Goal: Find contact information: Find contact information

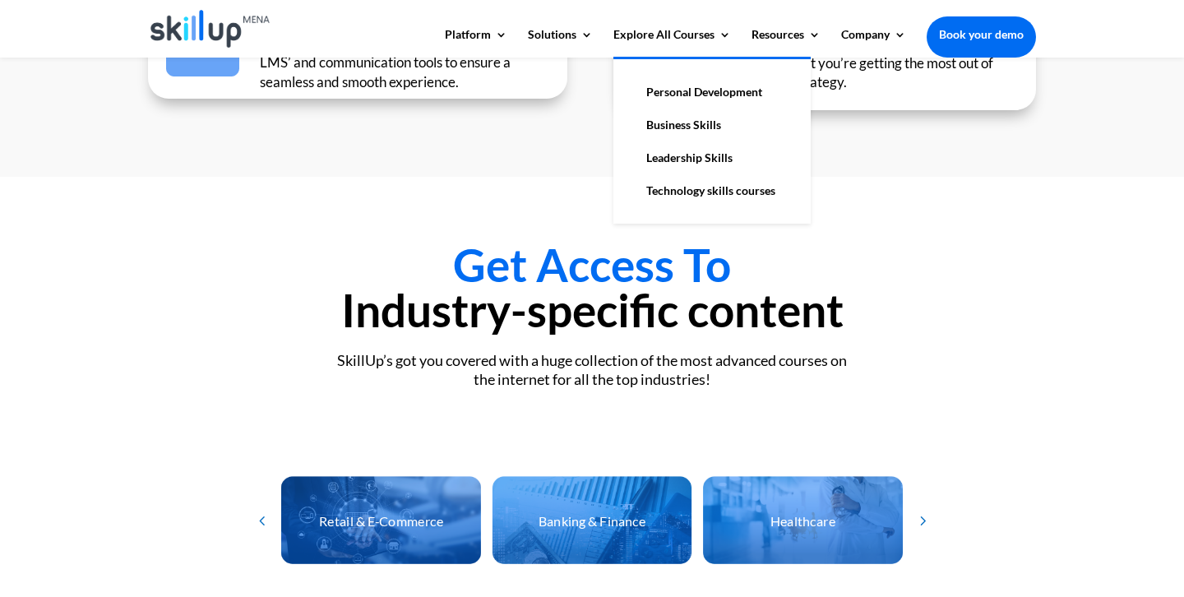
scroll to position [4599, 0]
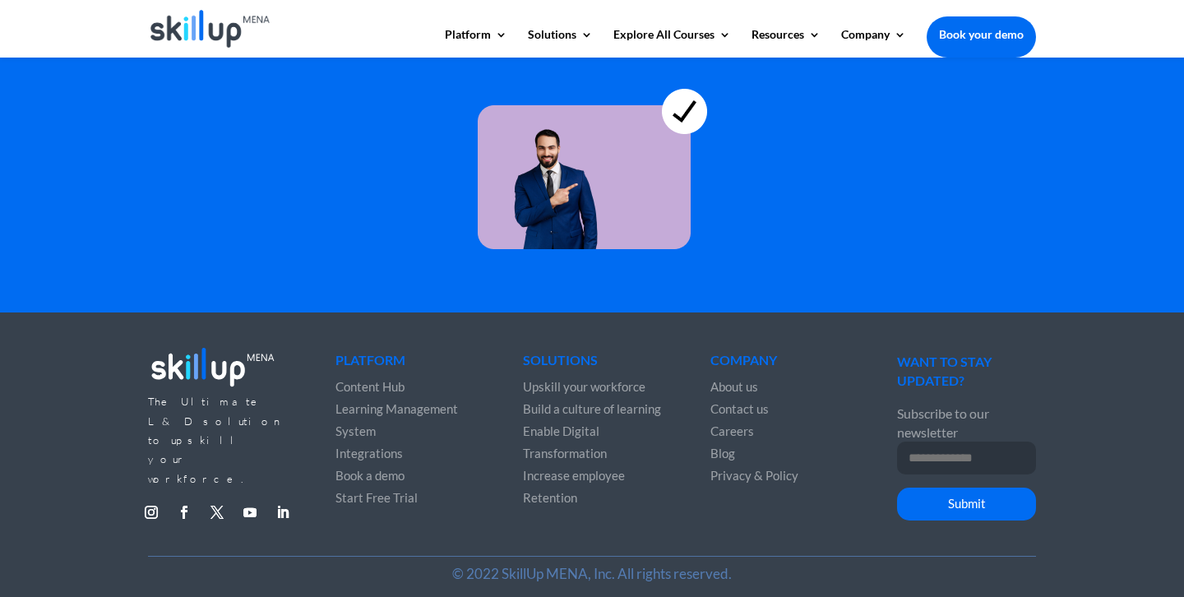
click at [760, 405] on span "Contact us" at bounding box center [739, 408] width 58 height 15
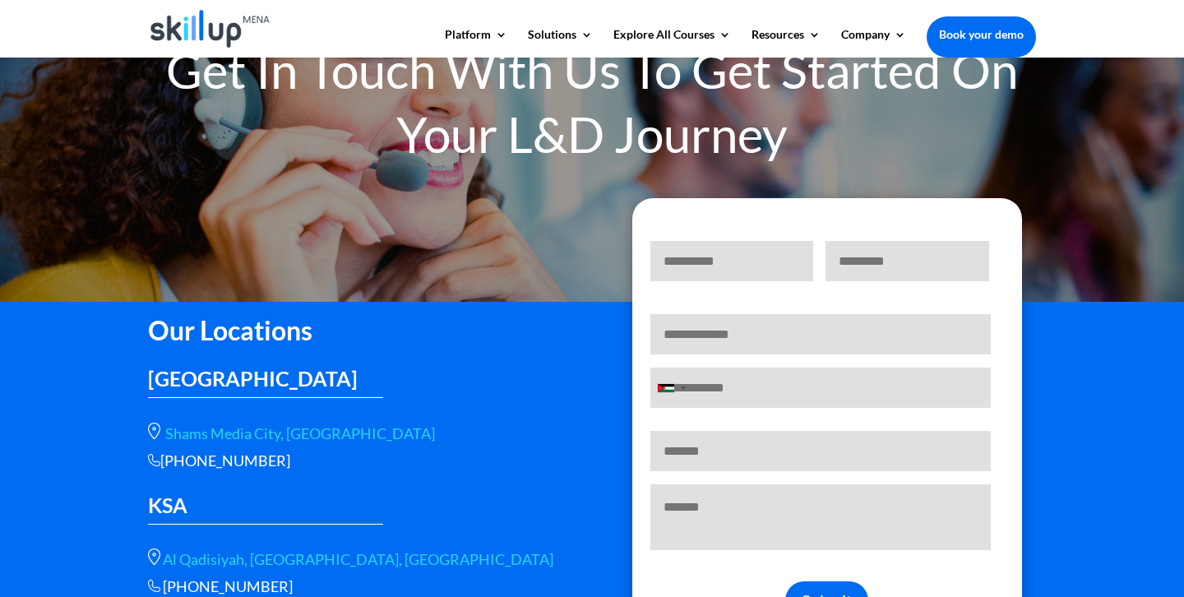
scroll to position [116, 0]
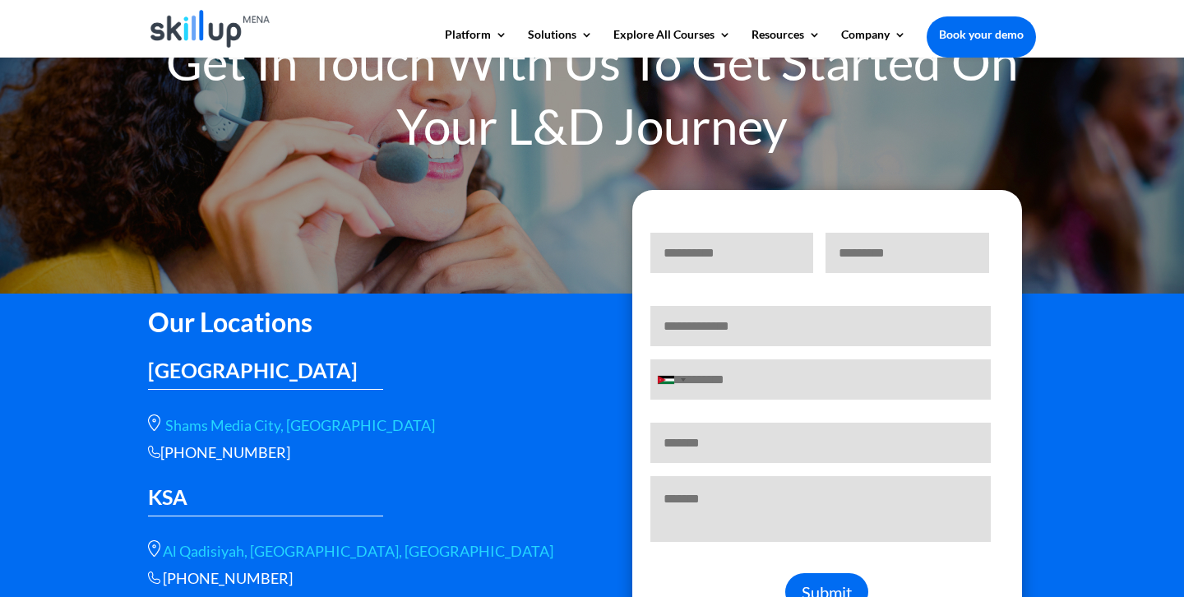
click at [248, 447] on div "[PHONE_NUMBER]" at bounding box center [357, 452] width 419 height 19
copy div "115112089"
click at [169, 456] on div "[PHONE_NUMBER]" at bounding box center [357, 452] width 419 height 19
drag, startPoint x: 169, startPoint y: 456, endPoint x: 309, endPoint y: 452, distance: 140.6
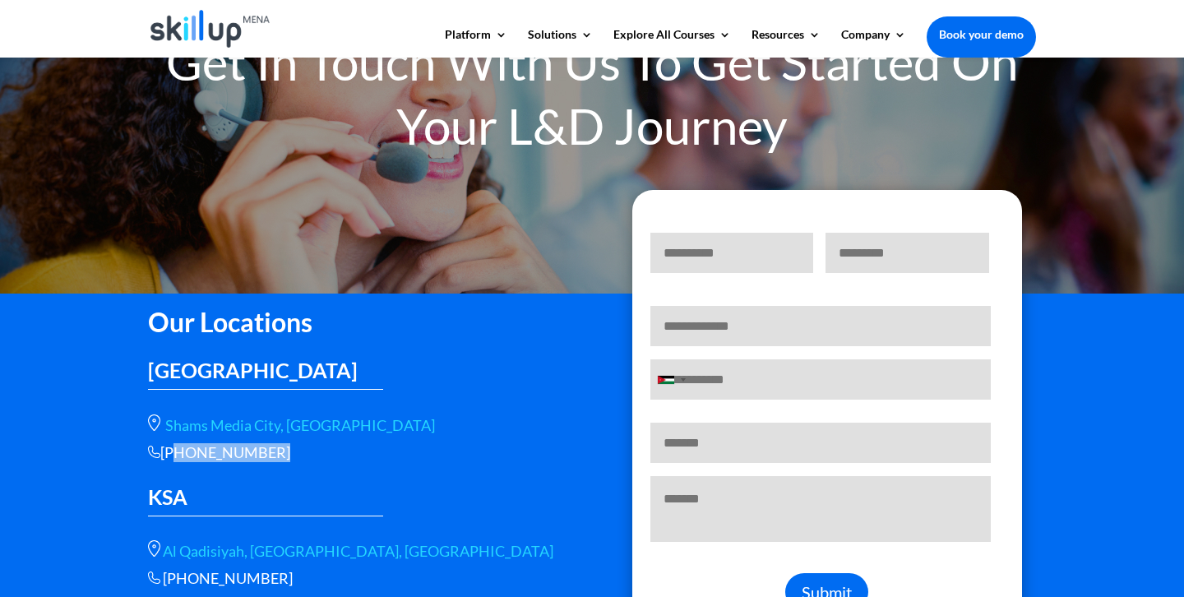
click at [310, 452] on div "[PHONE_NUMBER]" at bounding box center [357, 452] width 419 height 19
copy div "966 115112089"
click at [175, 467] on div "Our Locations [GEOGRAPHIC_DATA] [GEOGRAPHIC_DATA], [GEOGRAPHIC_DATA] [PHONE_NUM…" at bounding box center [357, 443] width 419 height 290
drag, startPoint x: 169, startPoint y: 456, endPoint x: 290, endPoint y: 451, distance: 121.8
click at [290, 451] on div "[PHONE_NUMBER]" at bounding box center [357, 452] width 419 height 19
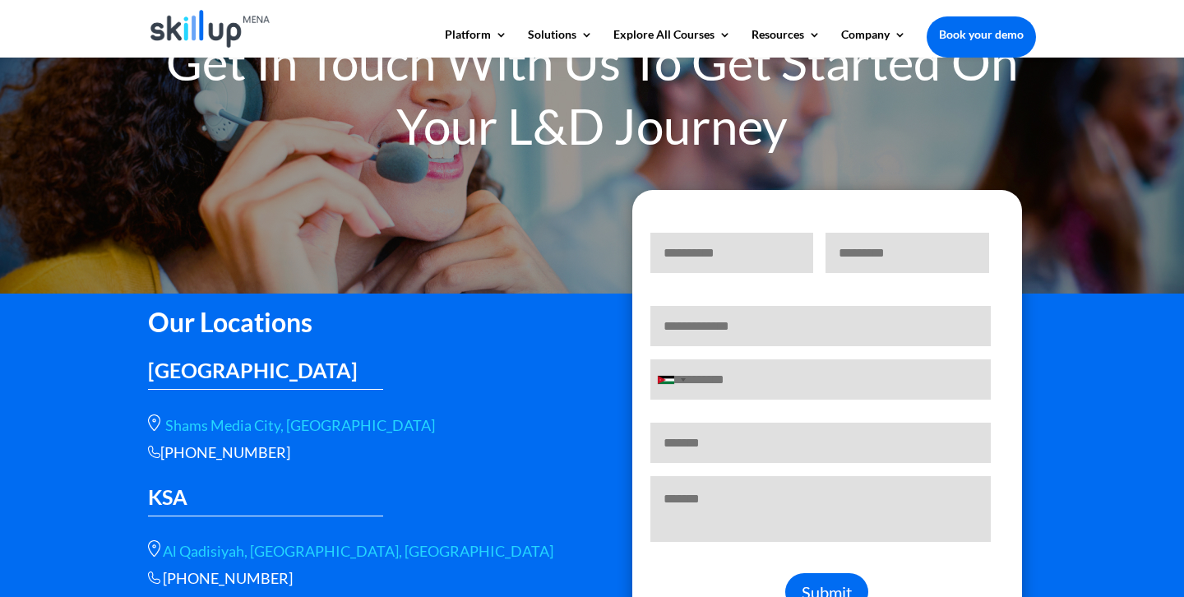
copy div "966 115112089"
